Goal: Task Accomplishment & Management: Use online tool/utility

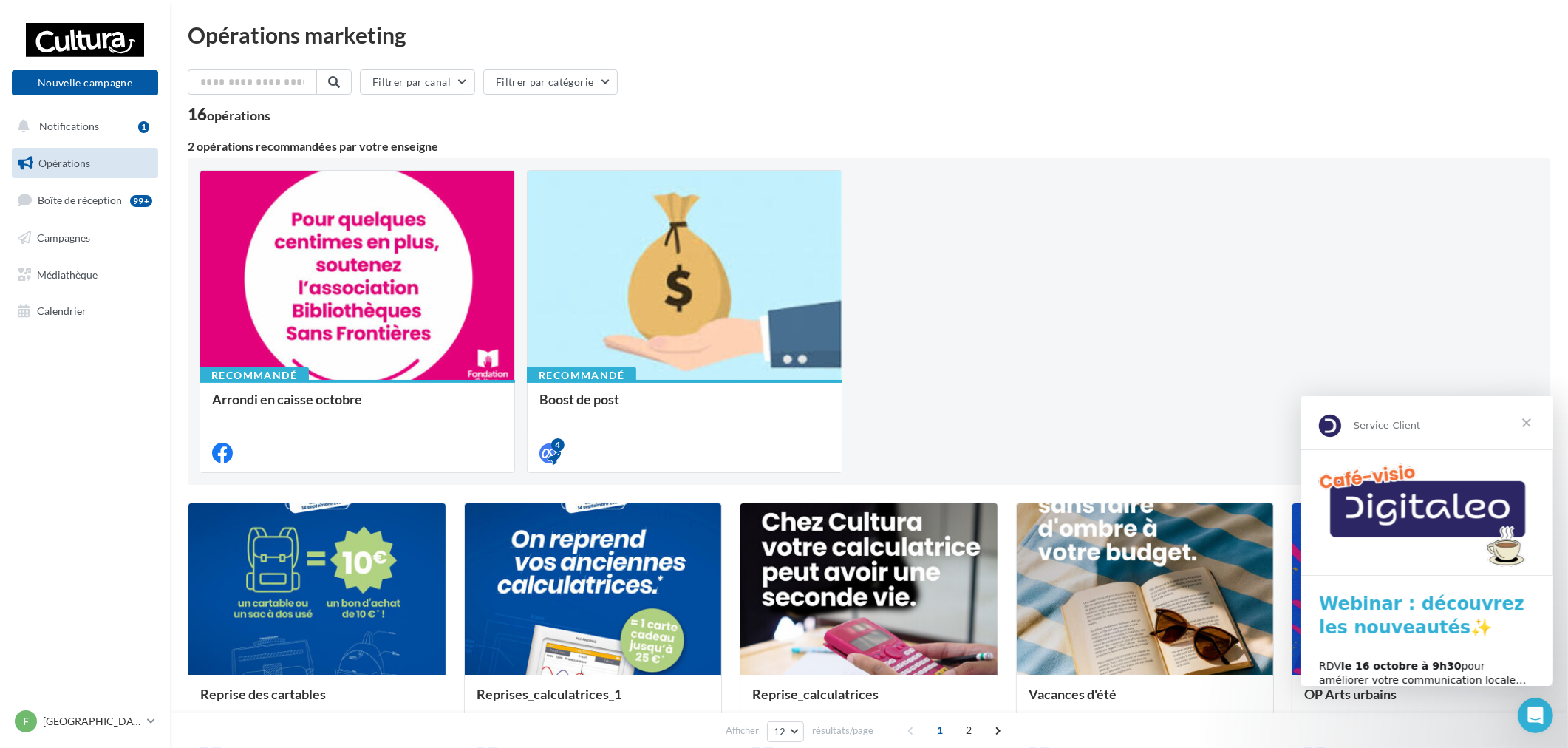
click at [1529, 420] on span "Fermer" at bounding box center [1526, 421] width 53 height 53
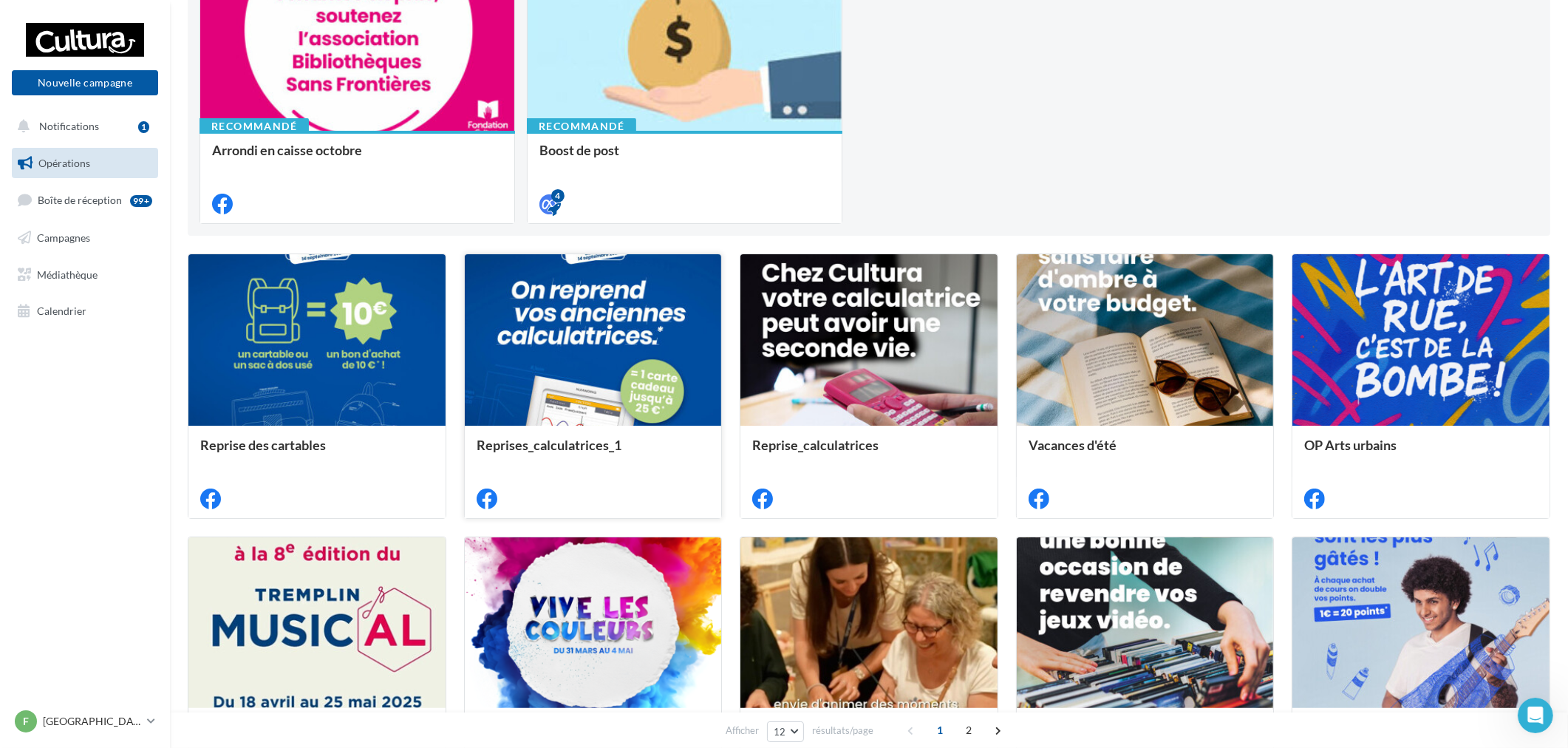
scroll to position [410, 0]
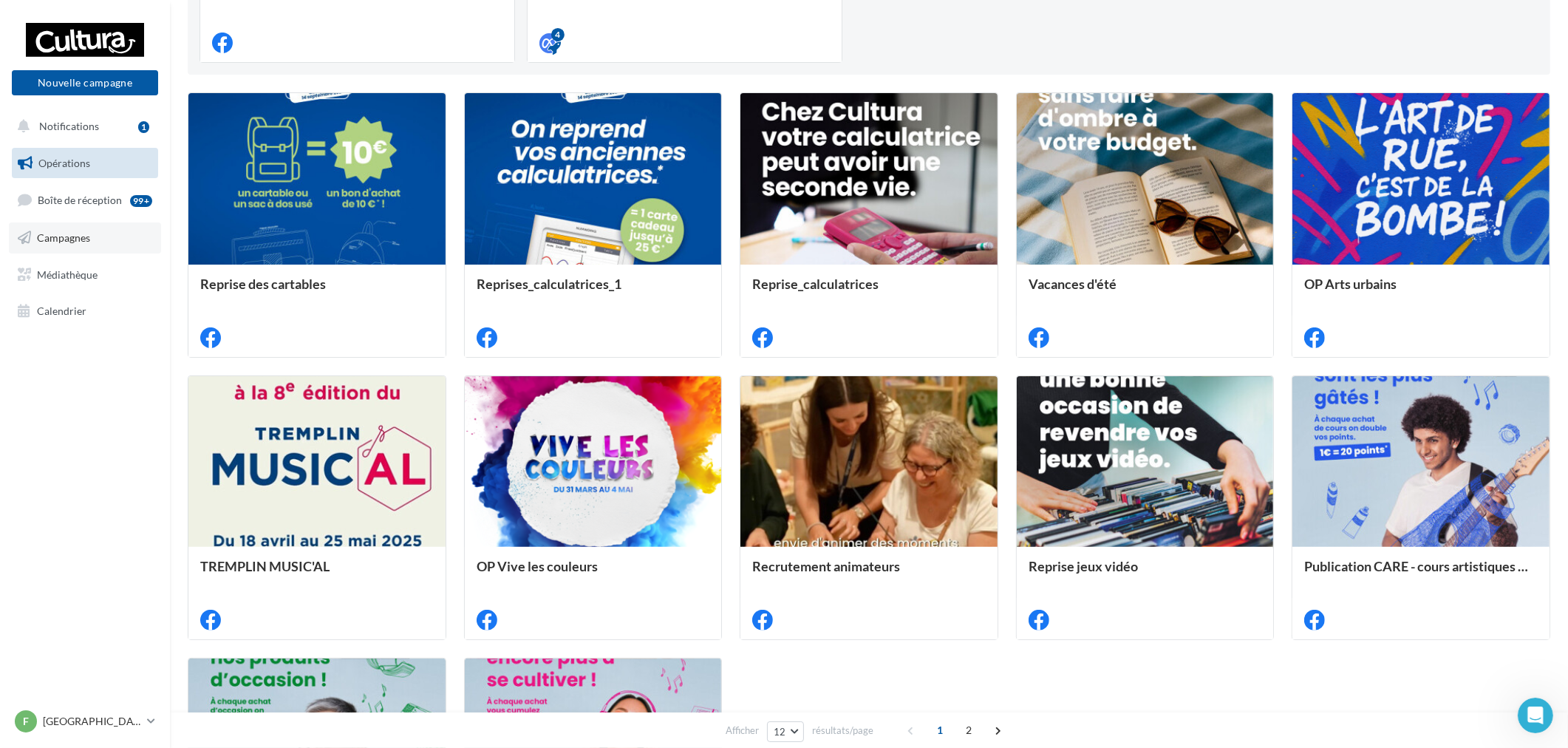
click at [57, 240] on span "Campagnes" at bounding box center [63, 237] width 53 height 12
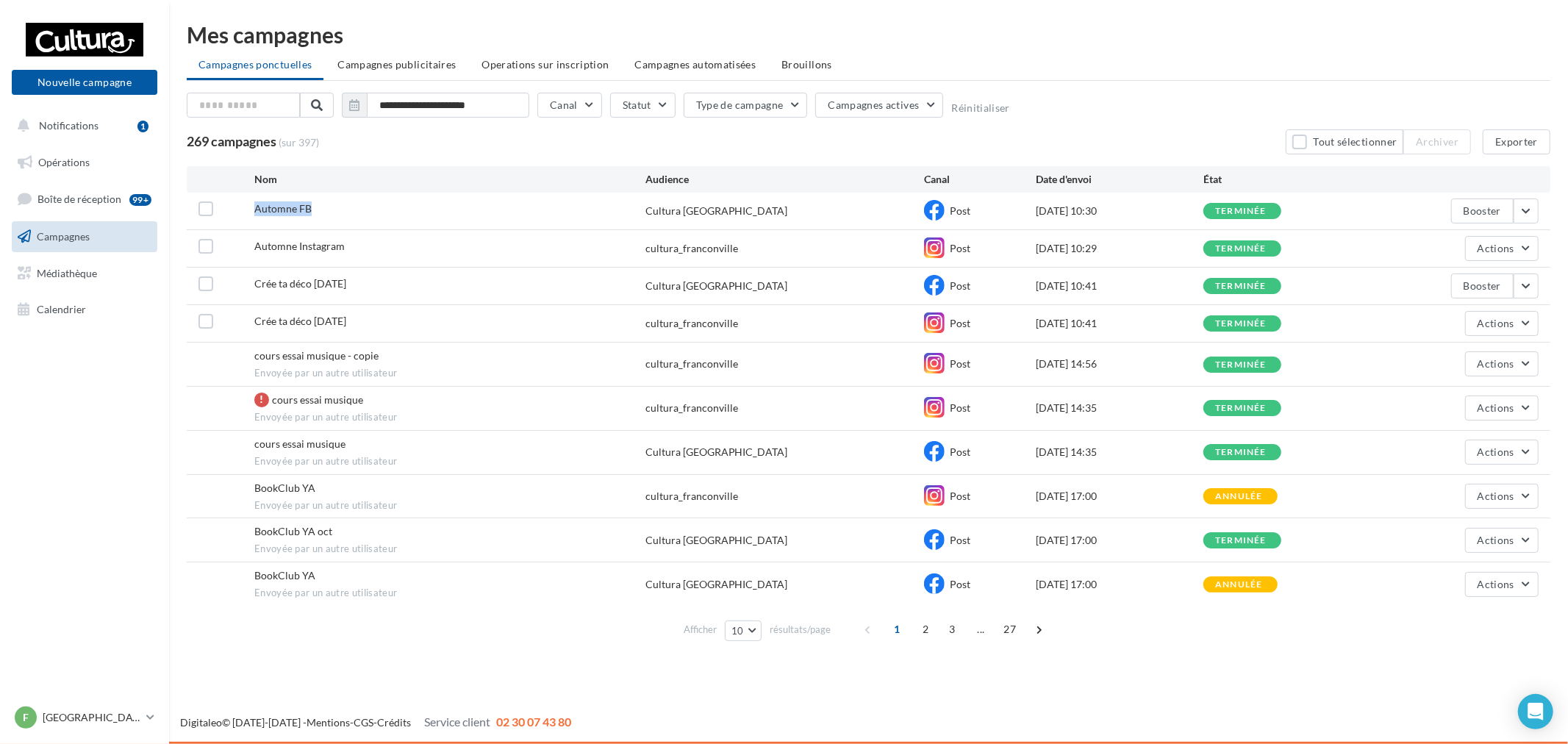
drag, startPoint x: 254, startPoint y: 204, endPoint x: 411, endPoint y: 221, distance: 157.9
click at [406, 219] on div "Automne FB" at bounding box center [449, 210] width 391 height 19
click at [677, 232] on div "Automne Instagram cultura_franconville Post 09/10/2025 10:29 terminée Actions" at bounding box center [869, 248] width 1364 height 37
drag, startPoint x: 942, startPoint y: 208, endPoint x: 1140, endPoint y: 208, distance: 198.0
click at [1140, 206] on div "Automne FB Cultura Franconville Post 09/10/2025 10:30 terminée Booster" at bounding box center [869, 211] width 1364 height 37
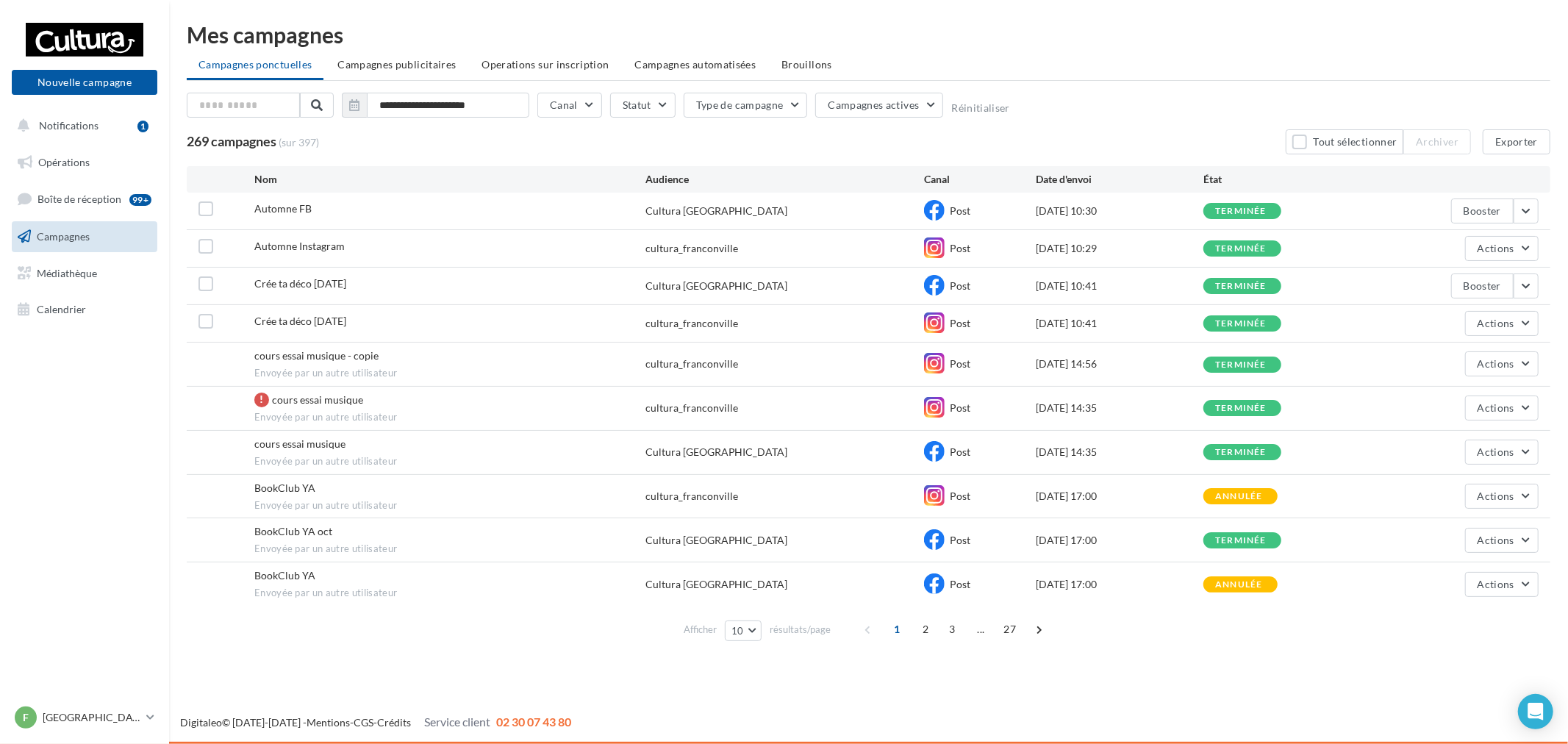
click at [1056, 204] on div "09/10/2025 10:30" at bounding box center [1119, 211] width 168 height 15
drag, startPoint x: 1017, startPoint y: 208, endPoint x: 1147, endPoint y: 208, distance: 130.0
click at [1147, 208] on div "Automne FB Cultura Franconville Post 09/10/2025 10:30 terminée Booster" at bounding box center [869, 211] width 1364 height 37
click at [1123, 279] on div "06/10/2025 10:41" at bounding box center [1119, 286] width 168 height 15
click at [83, 69] on button "Nouvelle campagne" at bounding box center [84, 82] width 145 height 25
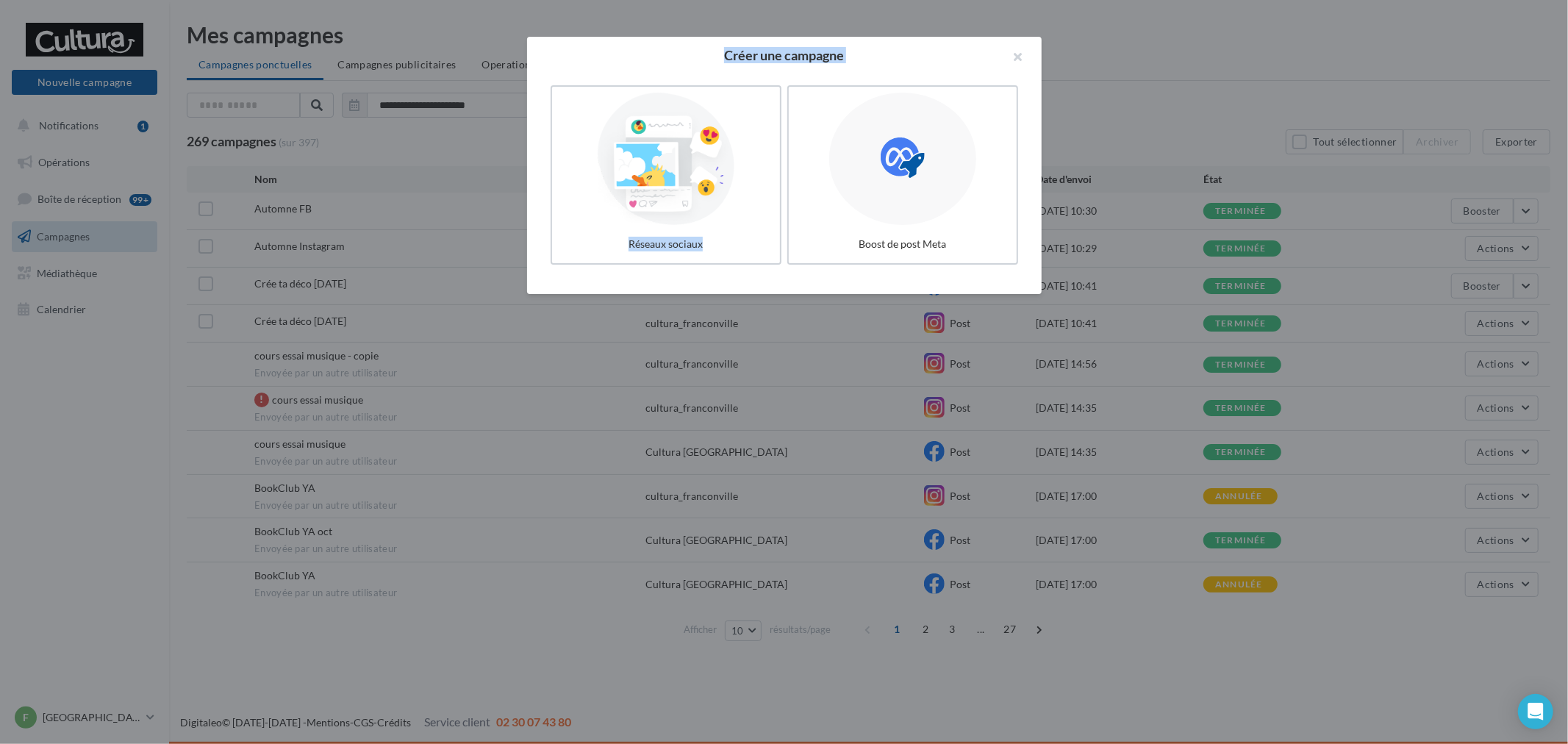
drag, startPoint x: 869, startPoint y: 178, endPoint x: 1026, endPoint y: 19, distance: 223.5
click at [1025, 19] on div "Créer une campagne Réseaux sociaux Boost de post Meta" at bounding box center [784, 372] width 1568 height 744
drag, startPoint x: 941, startPoint y: 236, endPoint x: 951, endPoint y: 259, distance: 25.1
click at [946, 233] on div "Boost de post Meta" at bounding box center [903, 246] width 221 height 27
click at [895, 166] on icon at bounding box center [903, 158] width 44 height 44
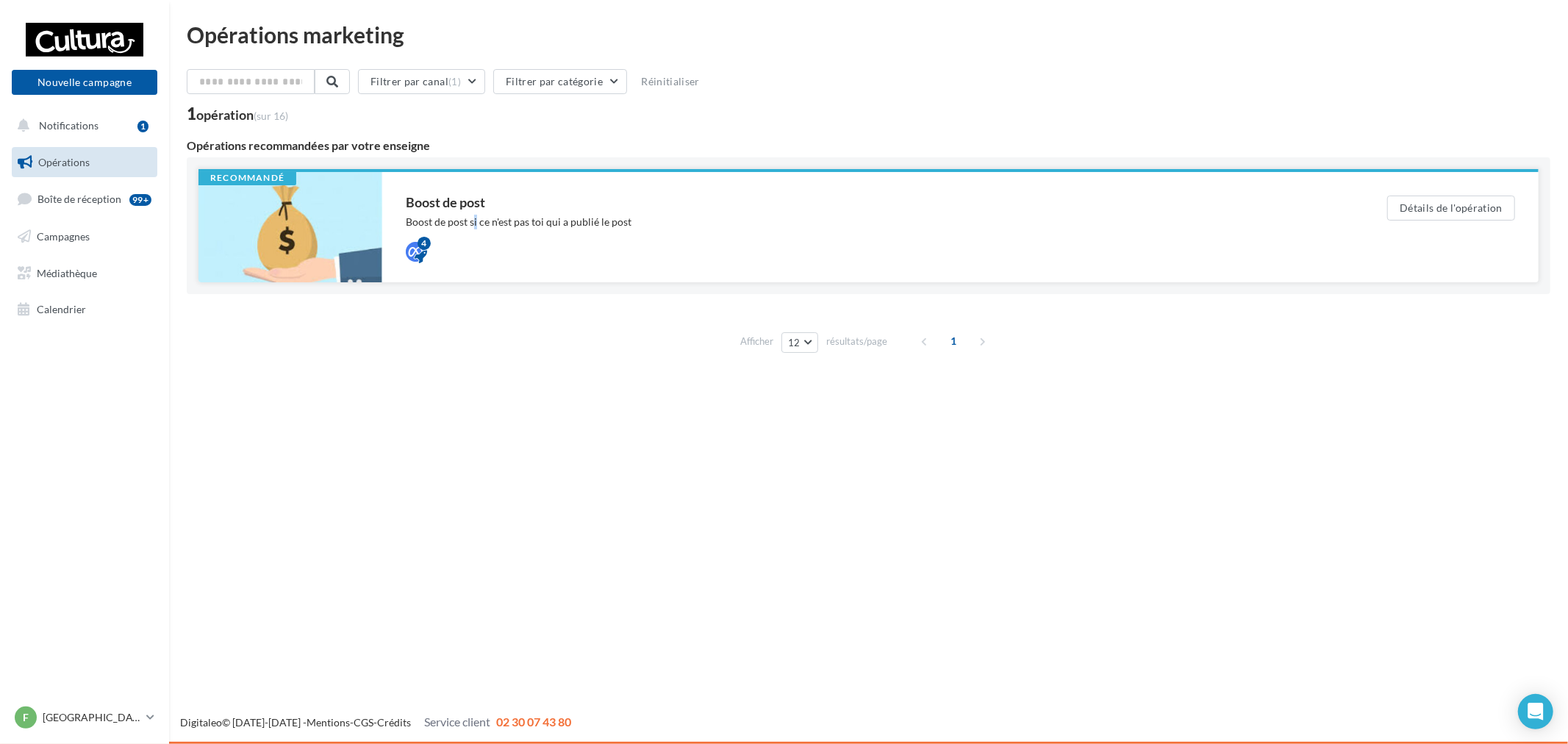
click at [474, 226] on div "Boost de post si ce n'est pas toi qui a publié le post" at bounding box center [867, 222] width 923 height 15
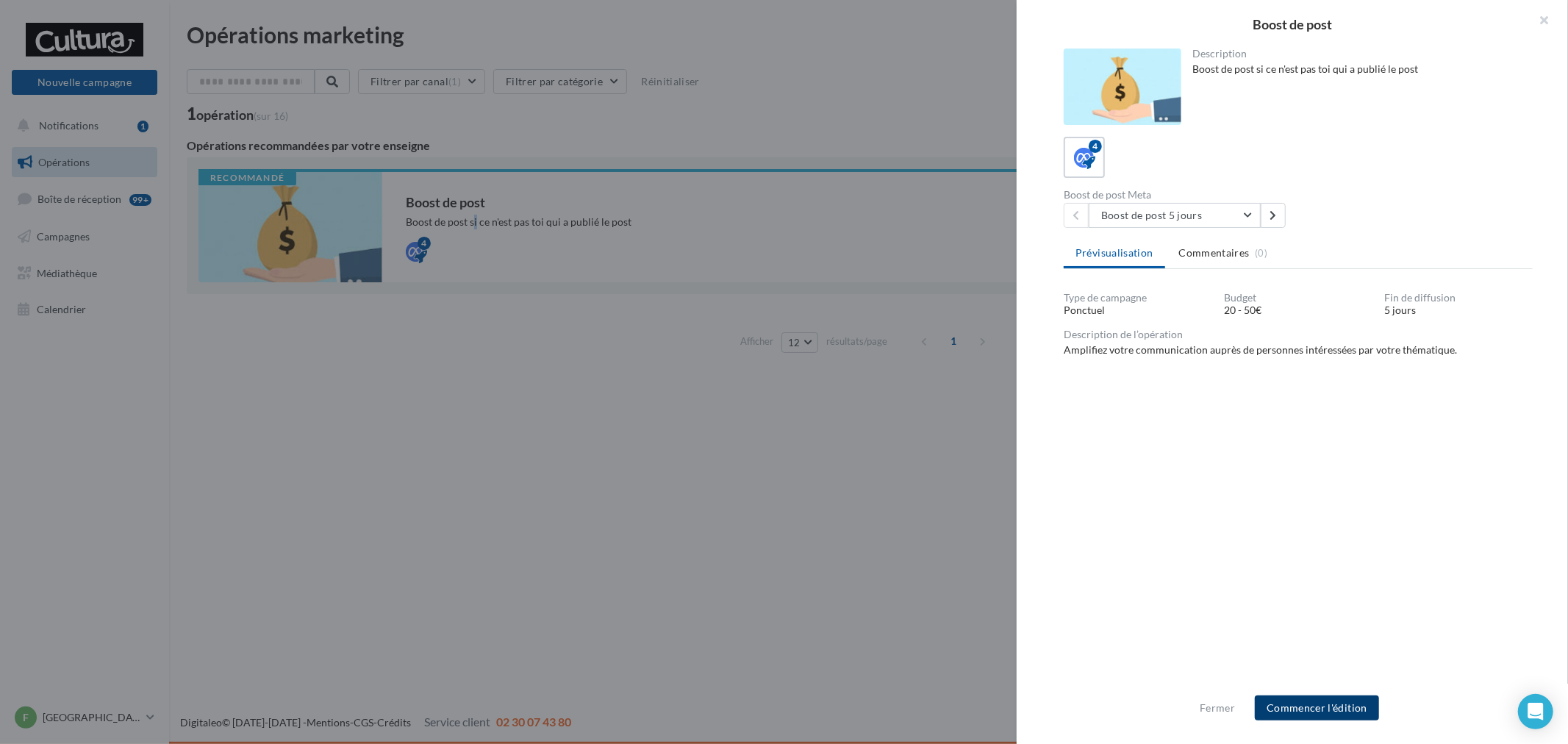
click at [1283, 701] on button "Commencer l'édition" at bounding box center [1317, 707] width 124 height 25
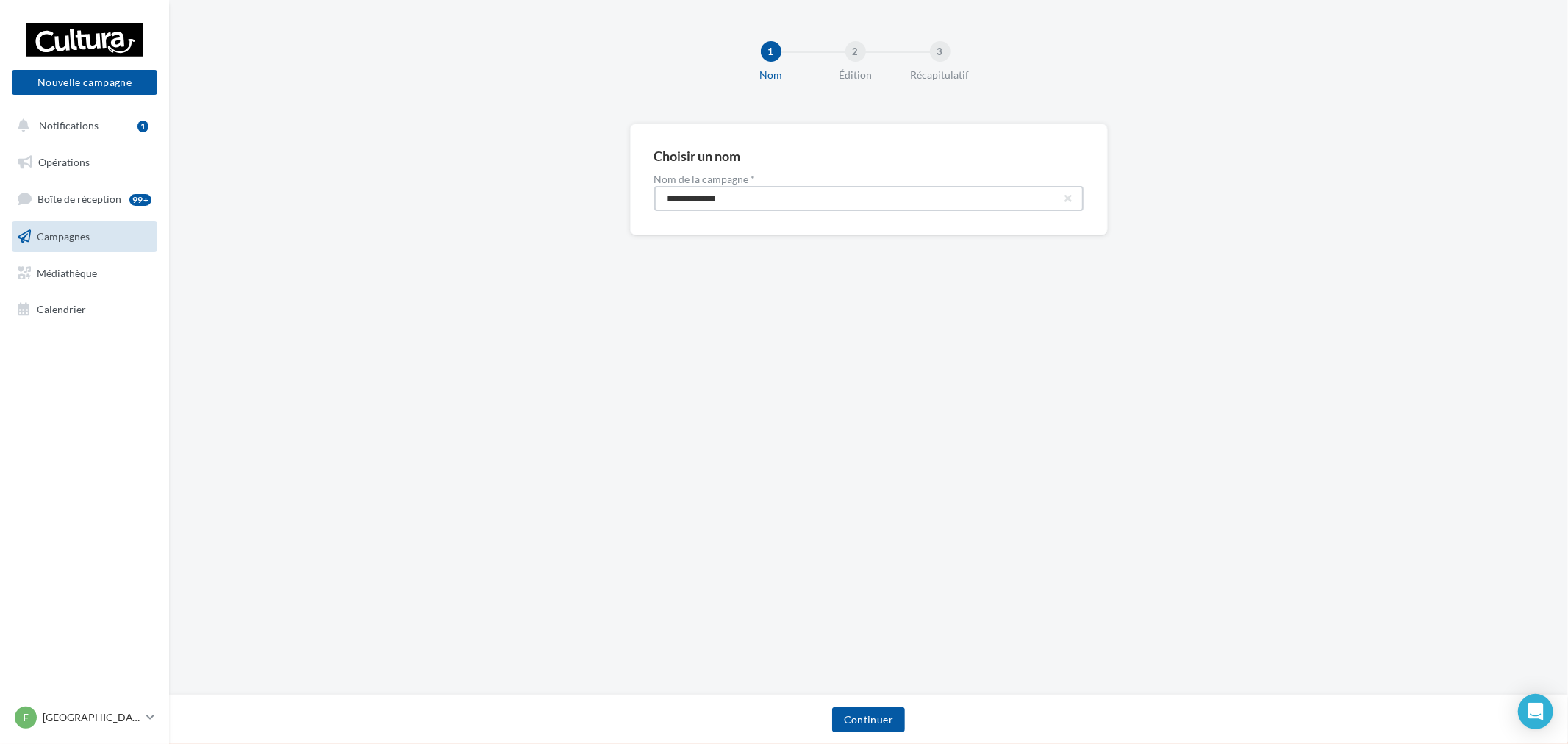
click at [798, 200] on input "**********" at bounding box center [868, 198] width 429 height 25
type input "**********"
click at [902, 735] on div "Continuer" at bounding box center [868, 722] width 1375 height 31
click at [873, 724] on button "Continuer" at bounding box center [868, 719] width 73 height 25
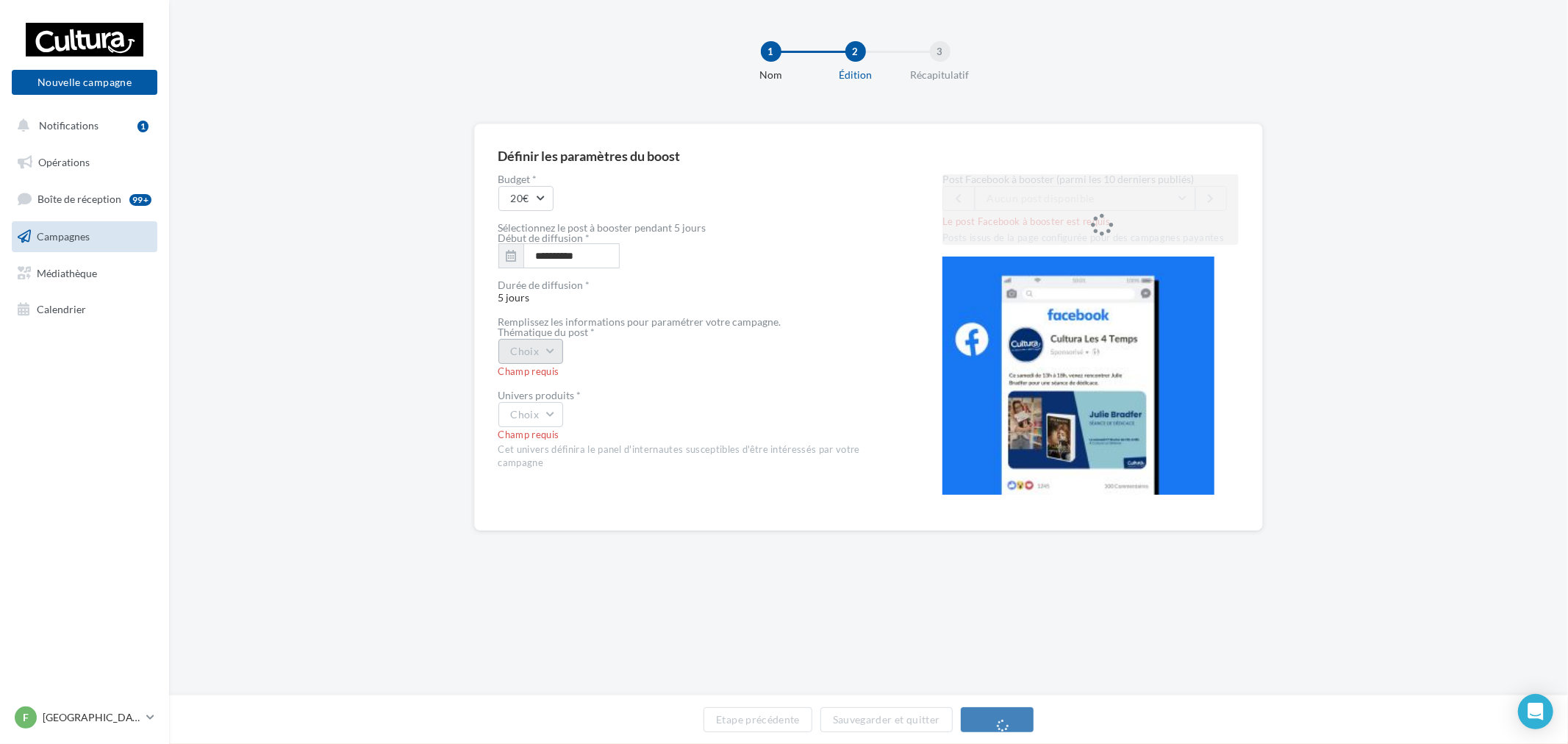
click at [552, 358] on button "Choix" at bounding box center [531, 351] width 66 height 25
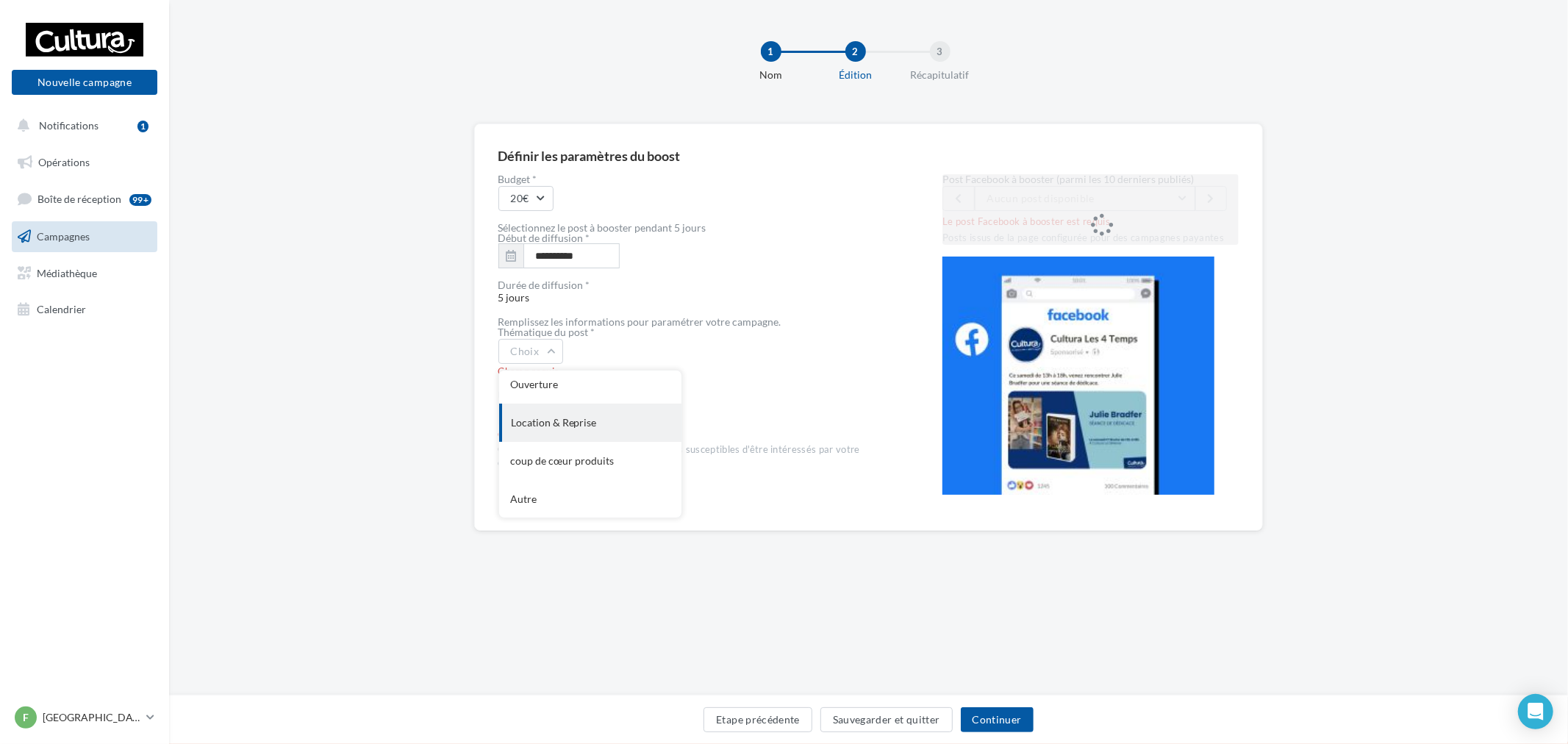
click at [575, 439] on div "Location & Reprise" at bounding box center [590, 422] width 183 height 38
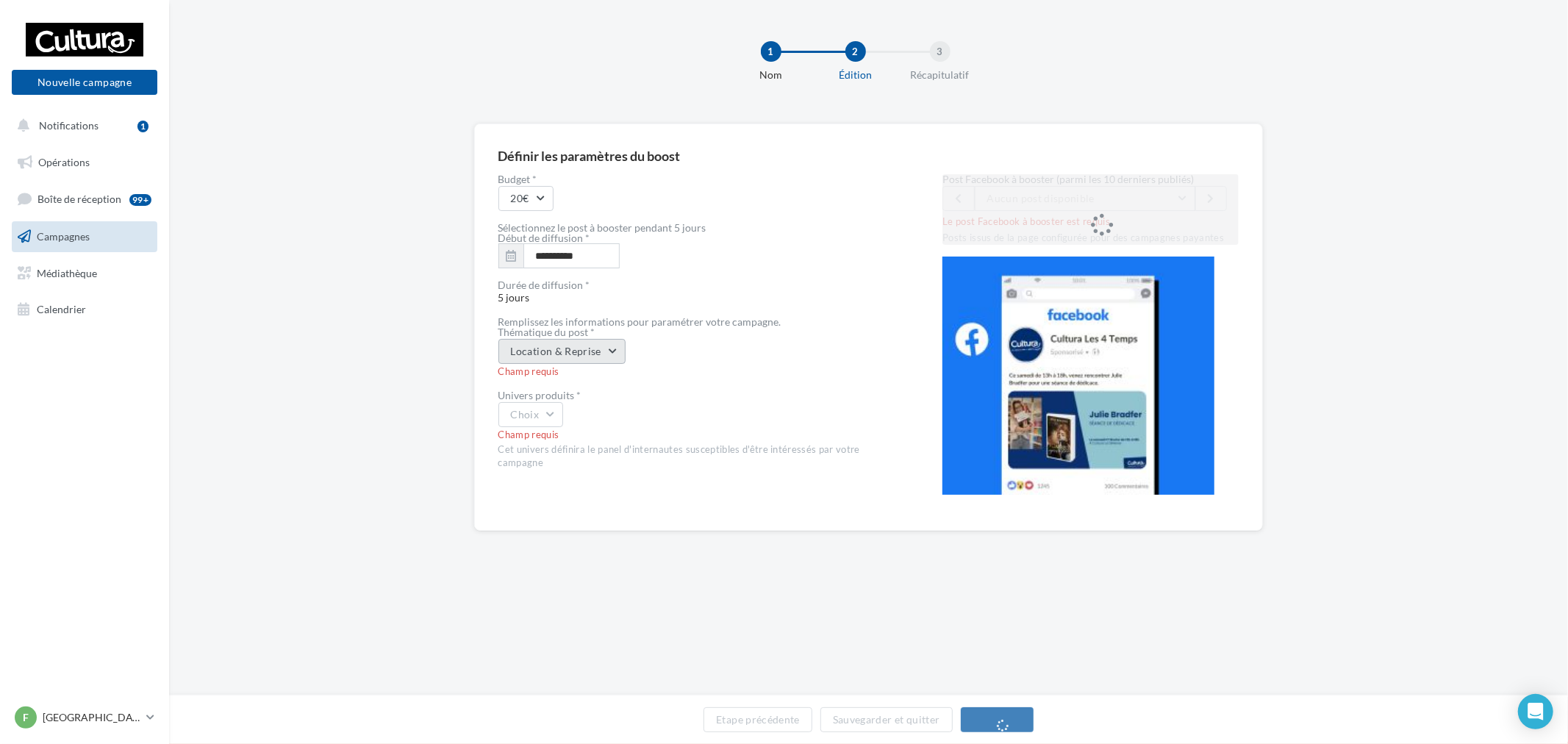
click at [547, 357] on button "Location & Reprise" at bounding box center [562, 351] width 127 height 25
click at [585, 458] on div "coup de cœur produits" at bounding box center [590, 460] width 183 height 38
click at [546, 414] on div "Champ requis" at bounding box center [697, 421] width 398 height 13
click at [546, 396] on button "Choix" at bounding box center [531, 399] width 66 height 25
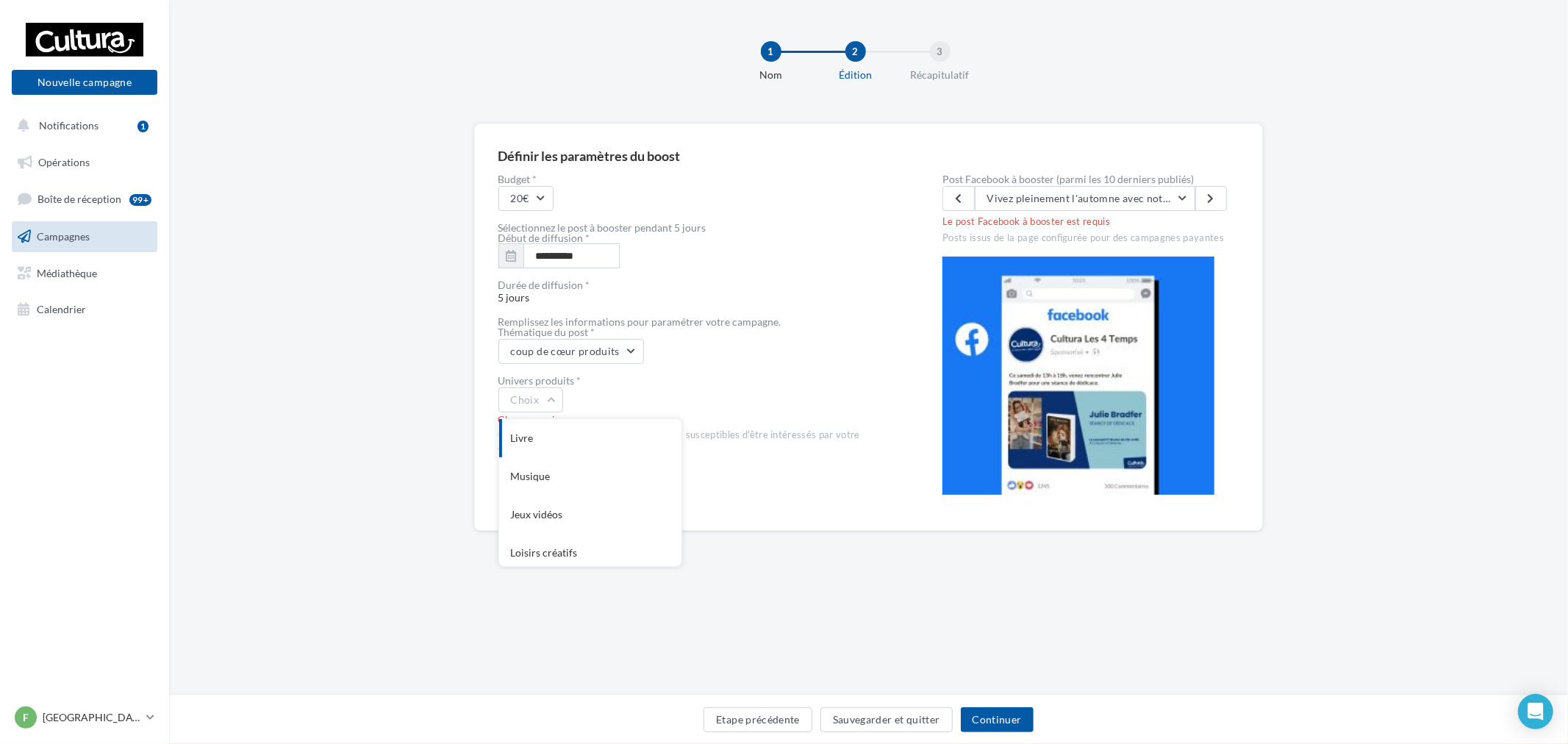
click at [555, 428] on div "Livre" at bounding box center [590, 437] width 183 height 38
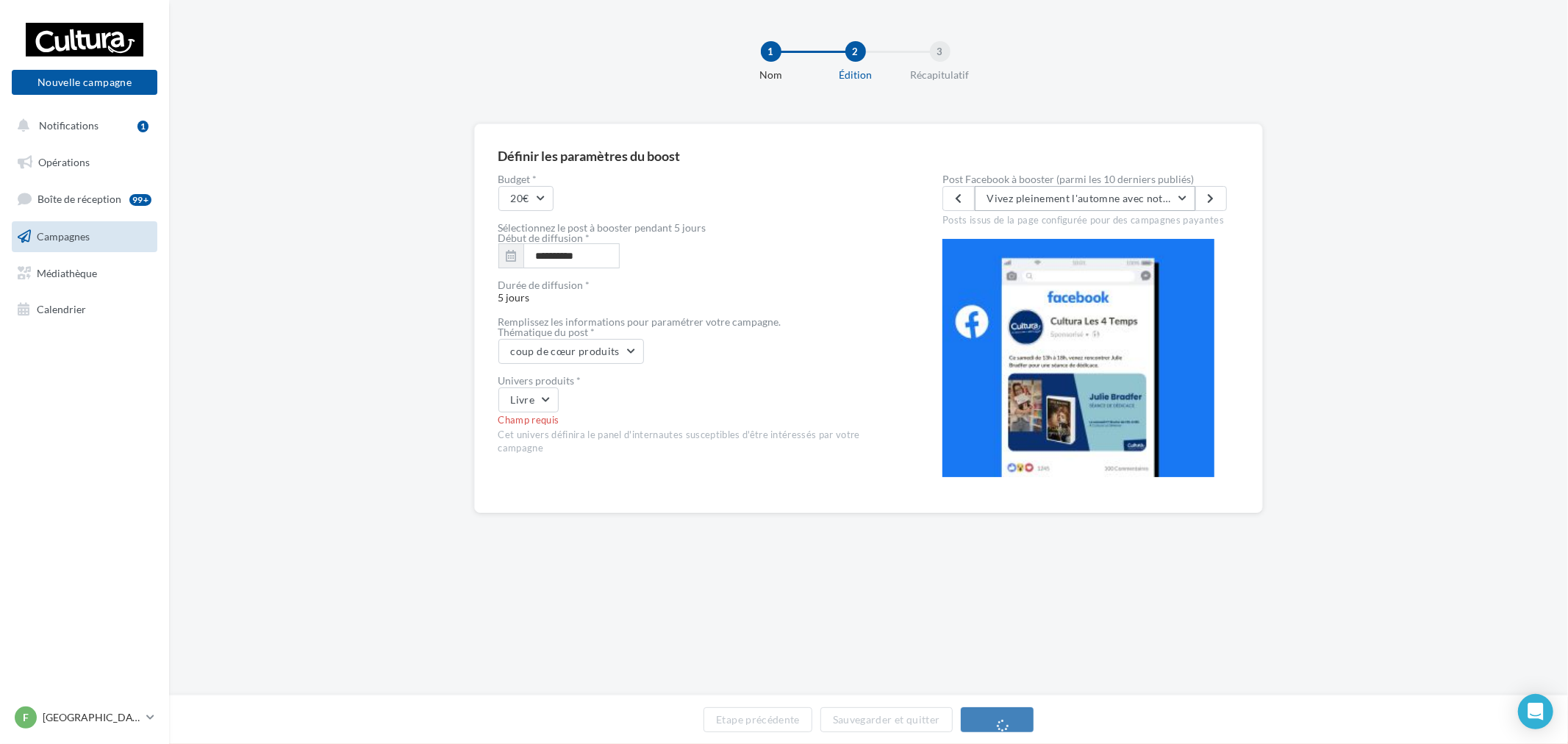
click at [1133, 195] on span "Vivez pleinement l'automne avec notre sélection de romans et coloriages cozy 🧡🍂" at bounding box center [1187, 197] width 400 height 12
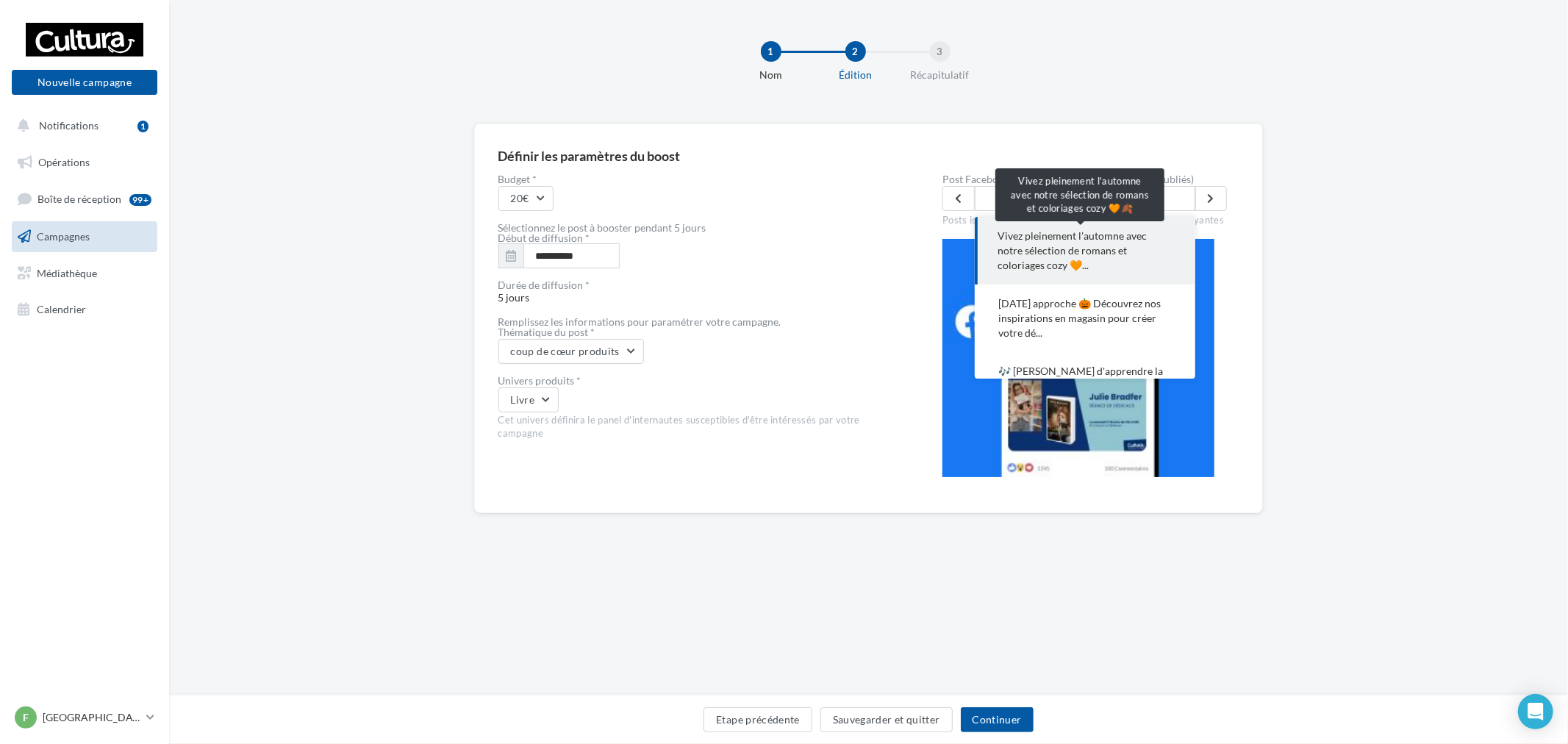
click at [1130, 254] on span "Vivez pleinement l'automne avec notre sélection de romans et coloriages cozy 🧡.…" at bounding box center [1084, 251] width 173 height 44
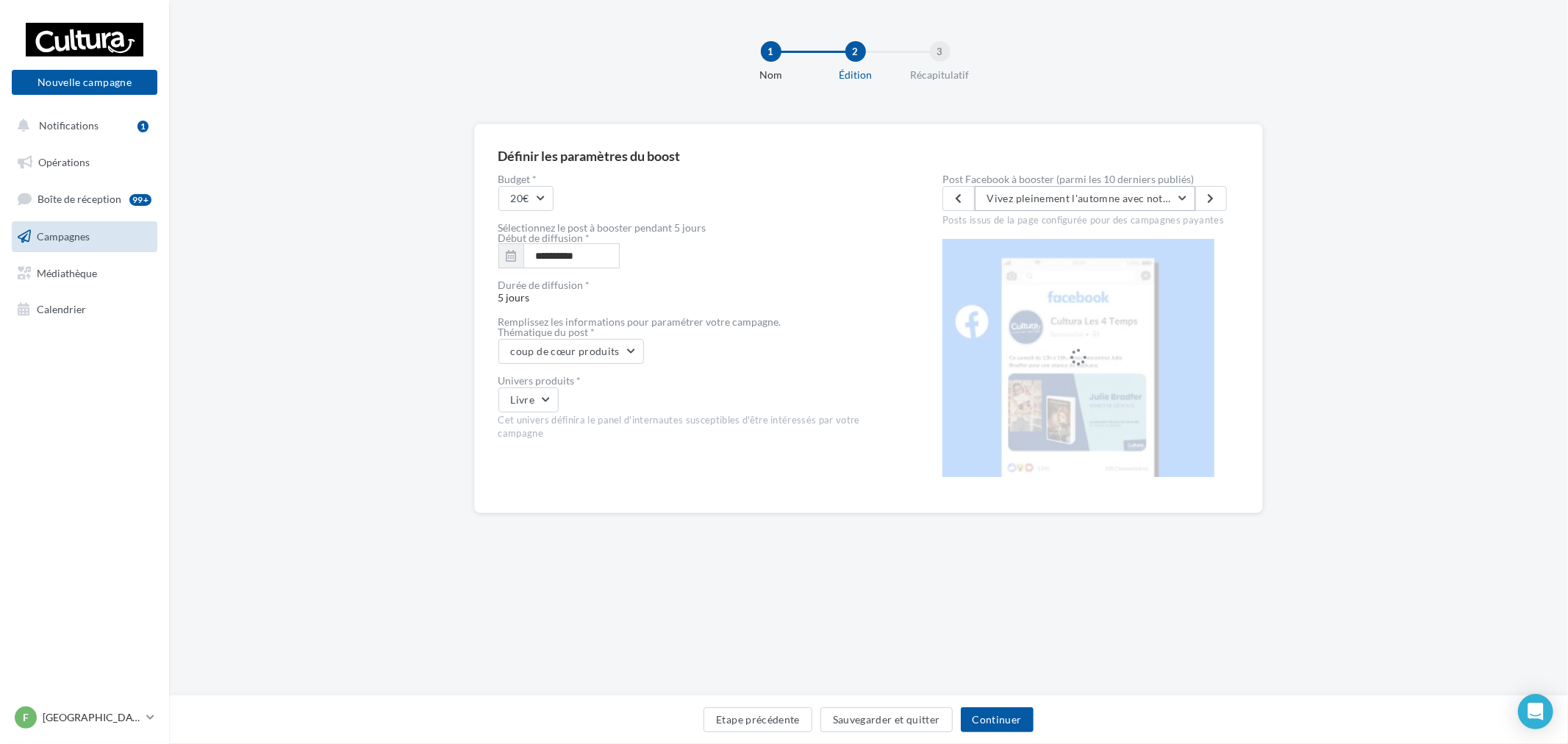
click at [1130, 192] on span "Vivez pleinement l'automne avec notre sélection de romans et coloriages cozy 🧡🍂" at bounding box center [1187, 197] width 400 height 12
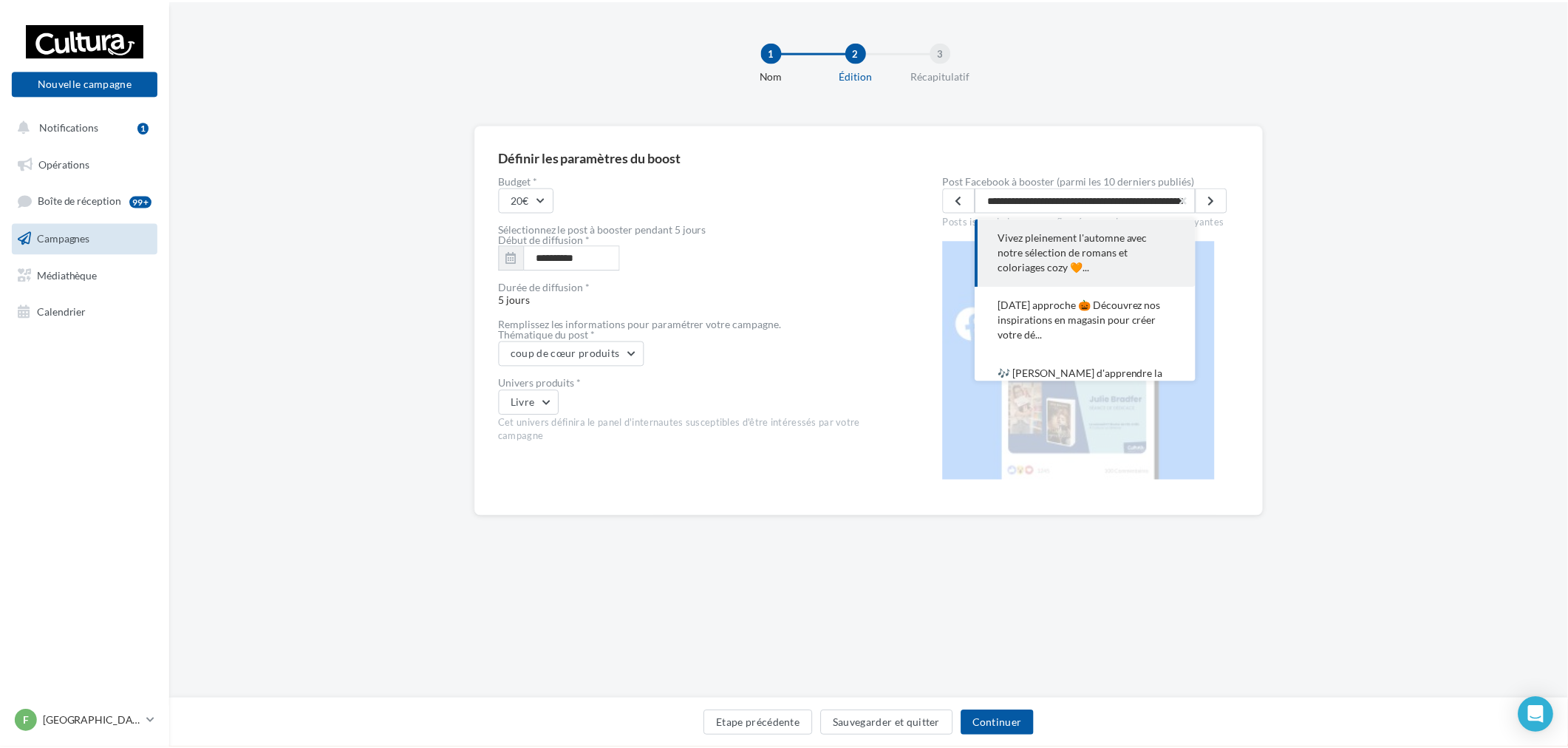
scroll to position [0, 184]
click at [1173, 107] on div "1 Nom 2 Édition 3 Récapitulatif" at bounding box center [873, 67] width 1359 height 88
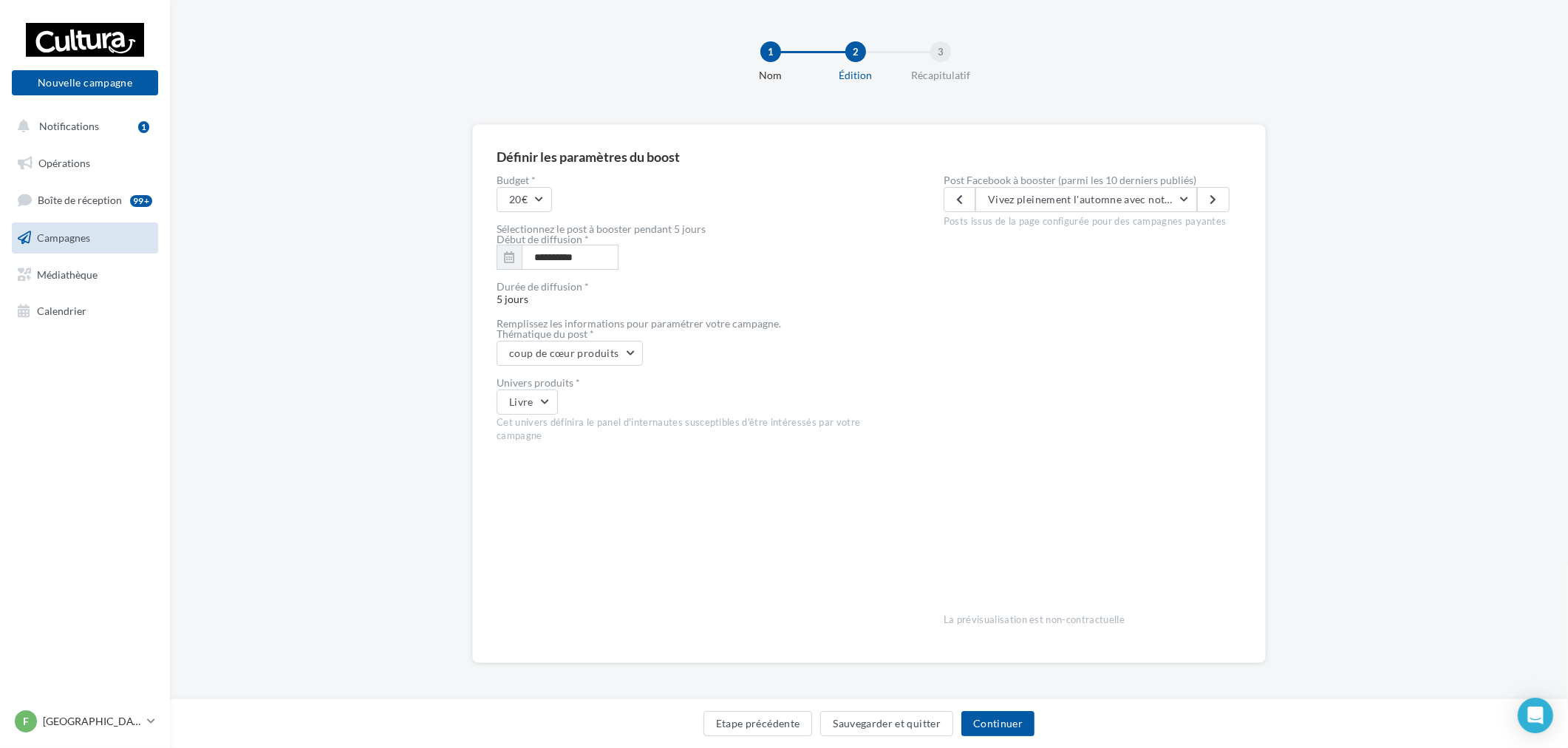
scroll to position [2, 0]
click at [1011, 719] on button "Continuer" at bounding box center [998, 723] width 74 height 25
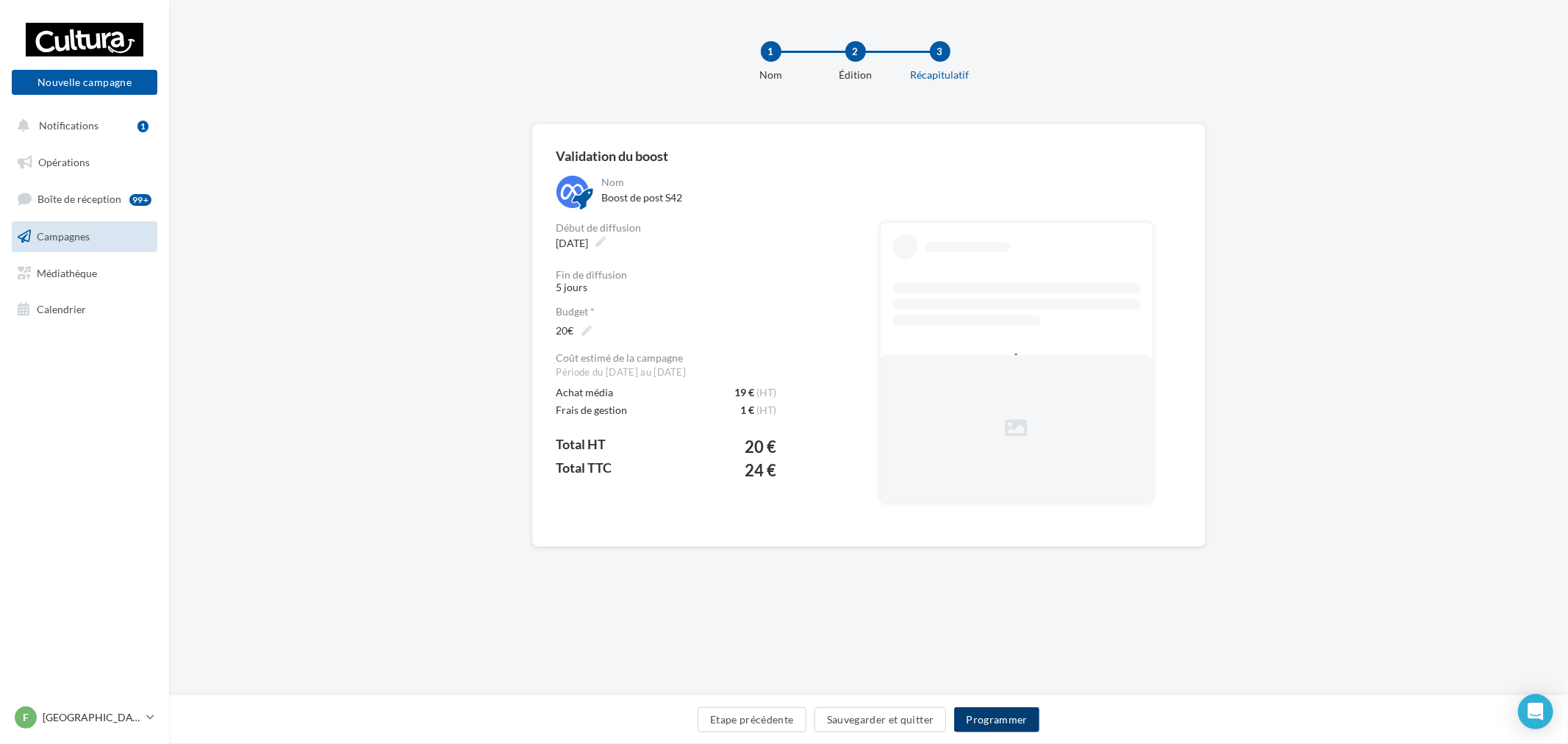
click at [994, 710] on button "Programmer" at bounding box center [997, 719] width 85 height 25
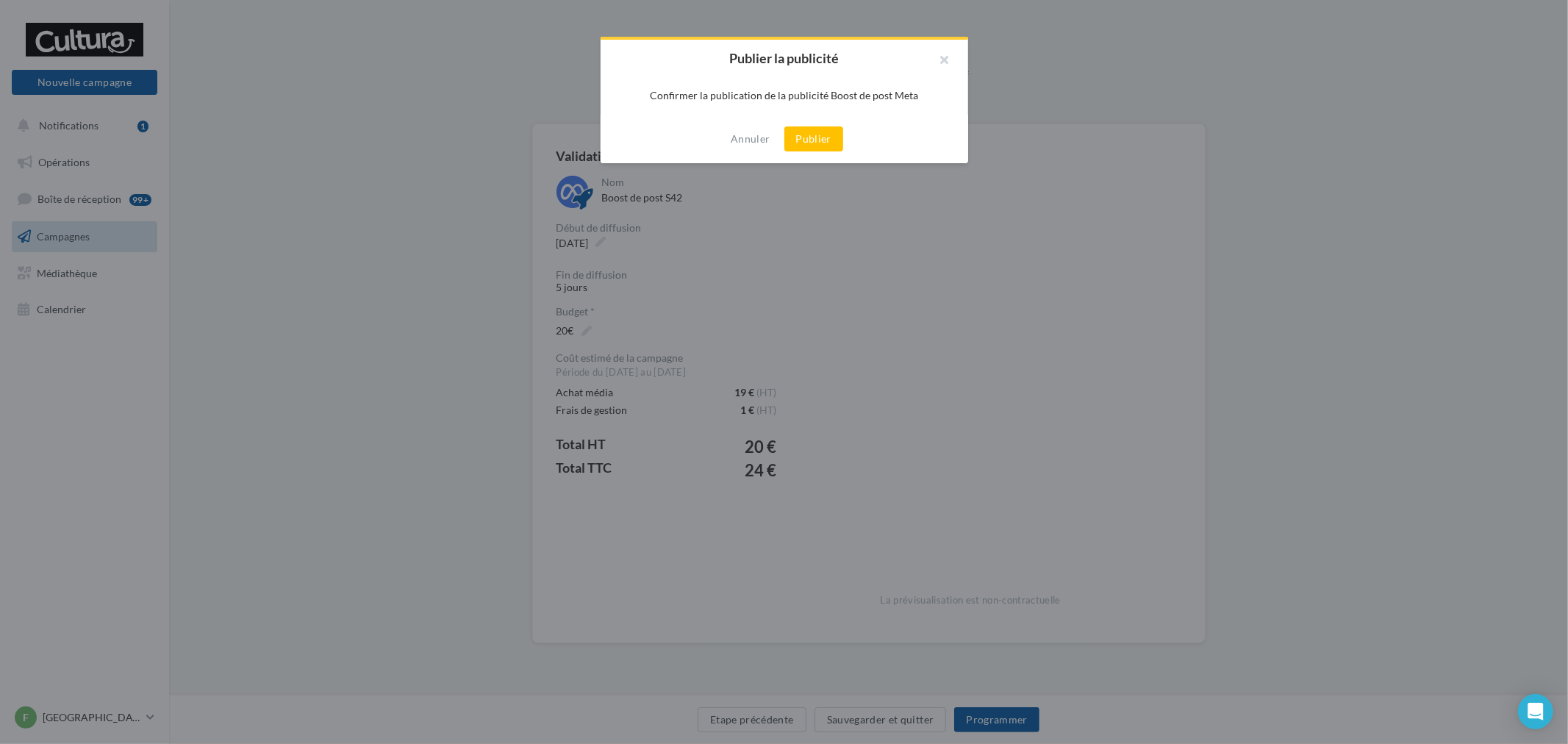
click at [818, 151] on div "Annuler Publier" at bounding box center [784, 139] width 368 height 48
click at [821, 132] on button "Publier" at bounding box center [813, 138] width 58 height 25
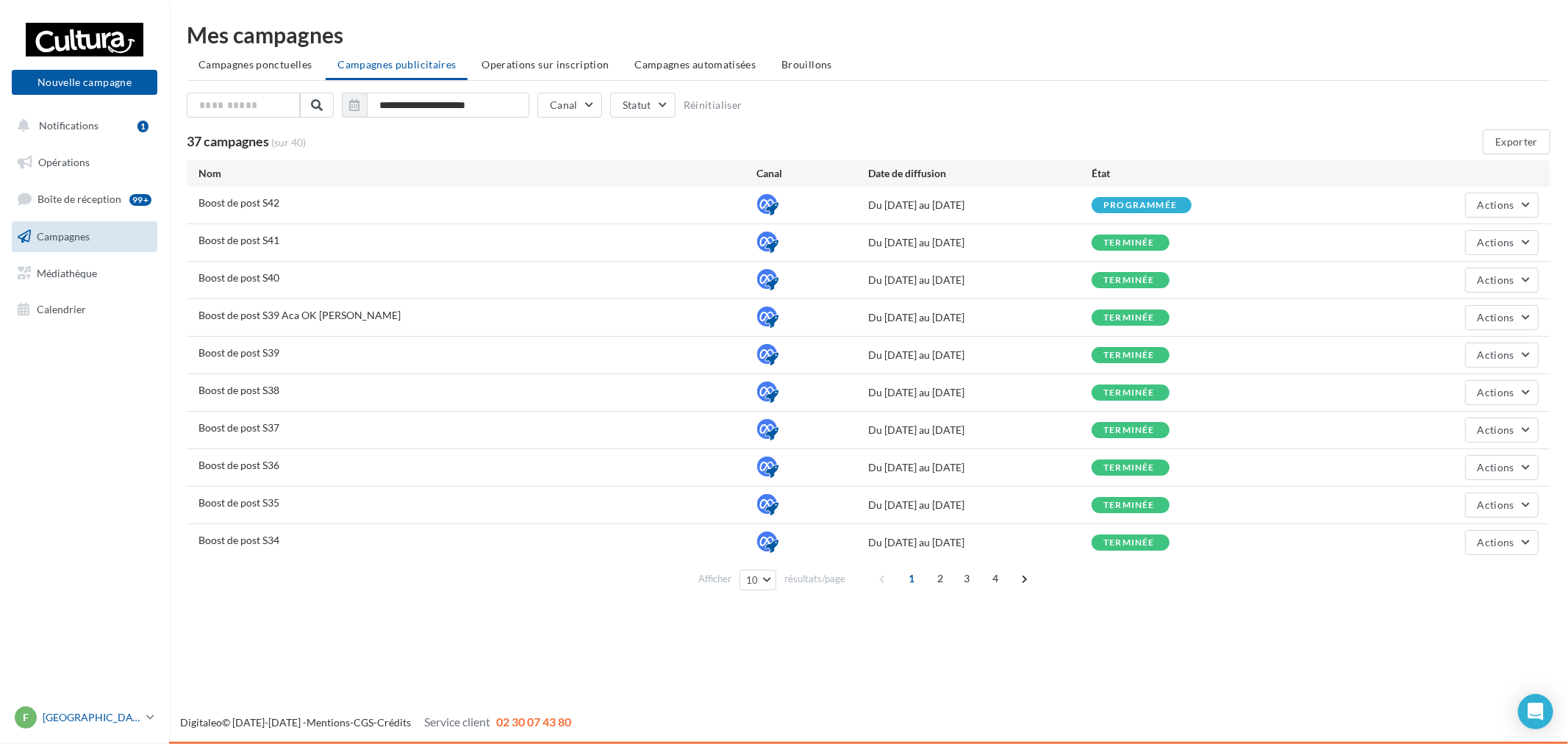
click at [112, 713] on p "[GEOGRAPHIC_DATA]" at bounding box center [92, 717] width 98 height 15
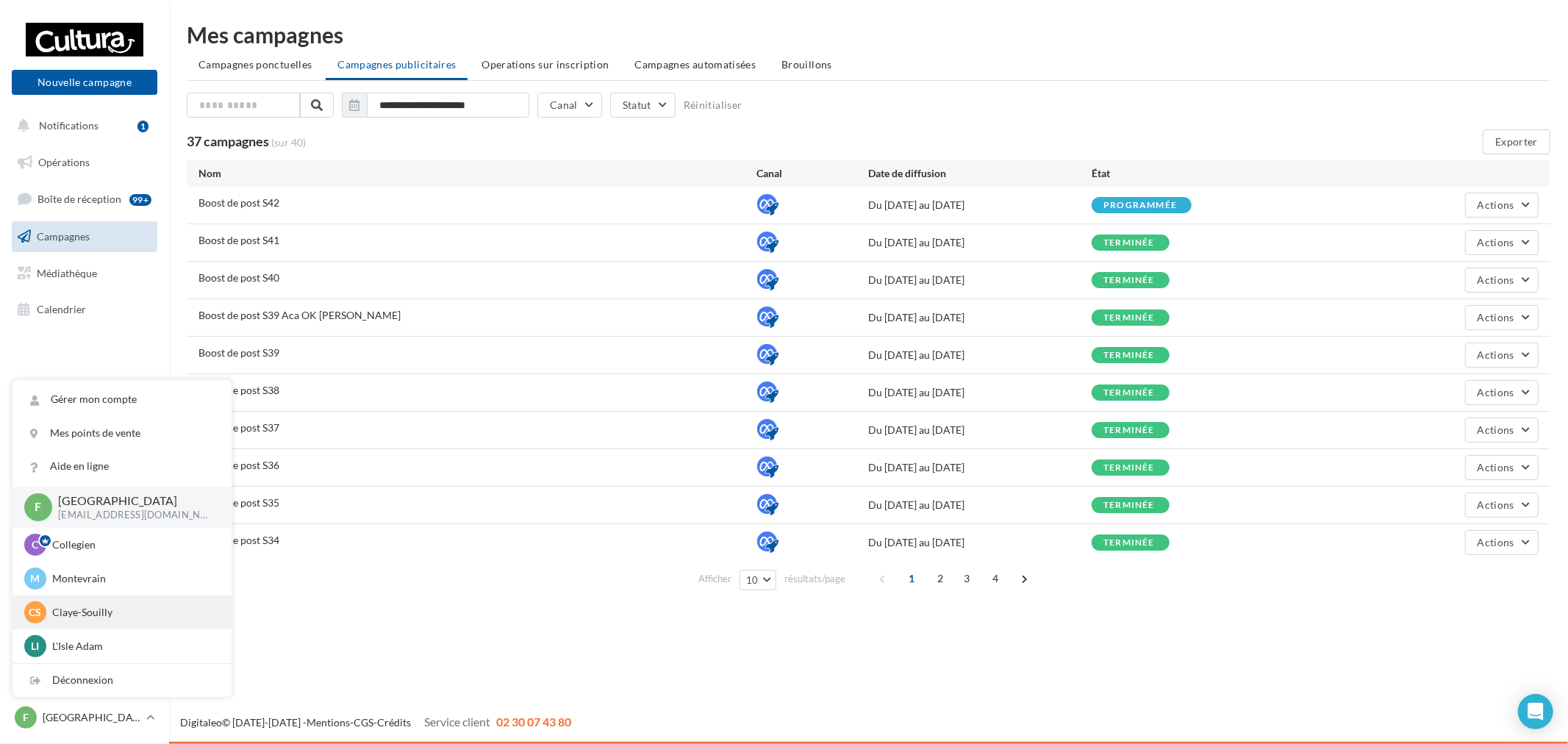
click at [79, 621] on div "[PERSON_NAME]-Souilly [EMAIL_ADDRESS][DOMAIN_NAME]" at bounding box center [121, 612] width 196 height 22
